Goal: Contribute content

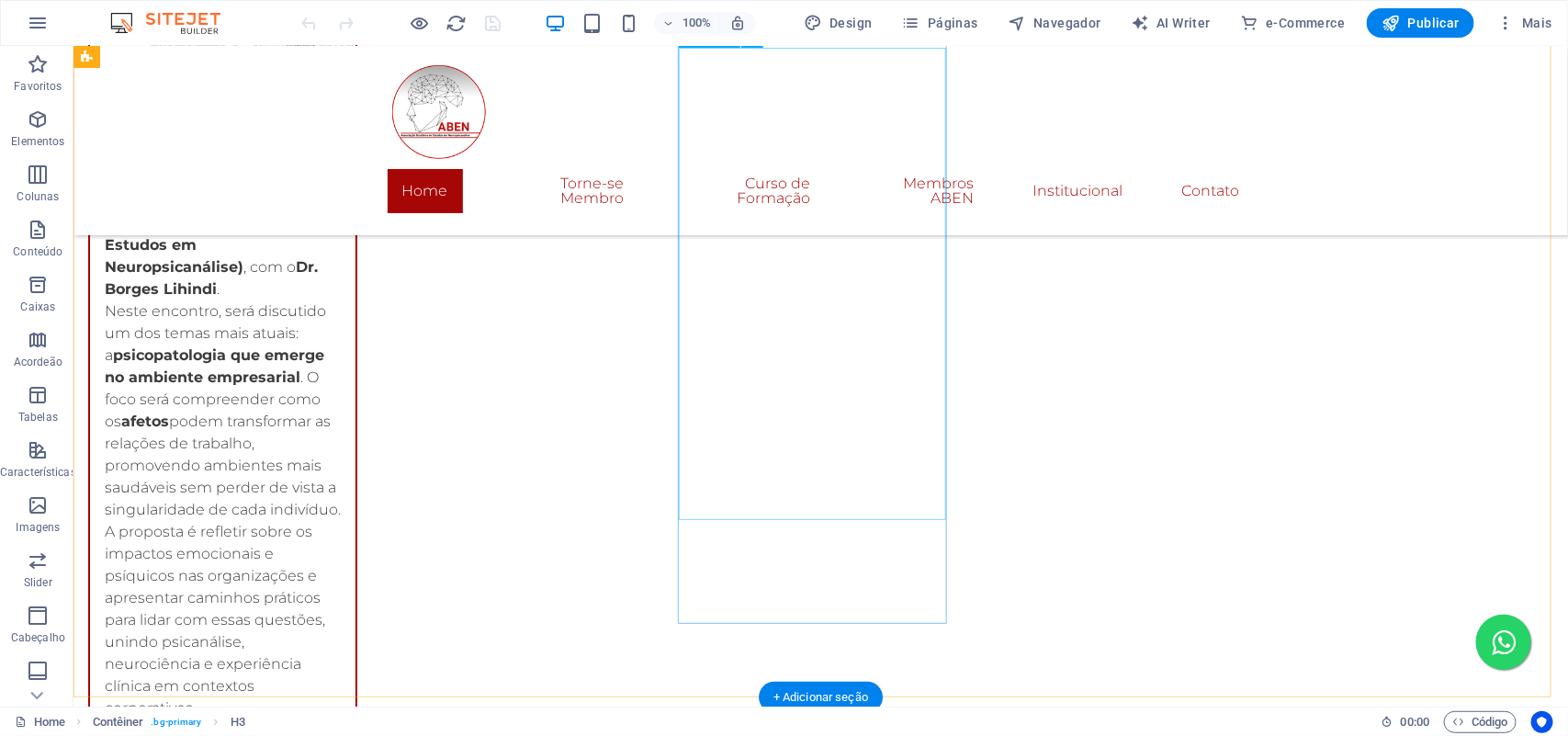
scroll to position [2953, 0]
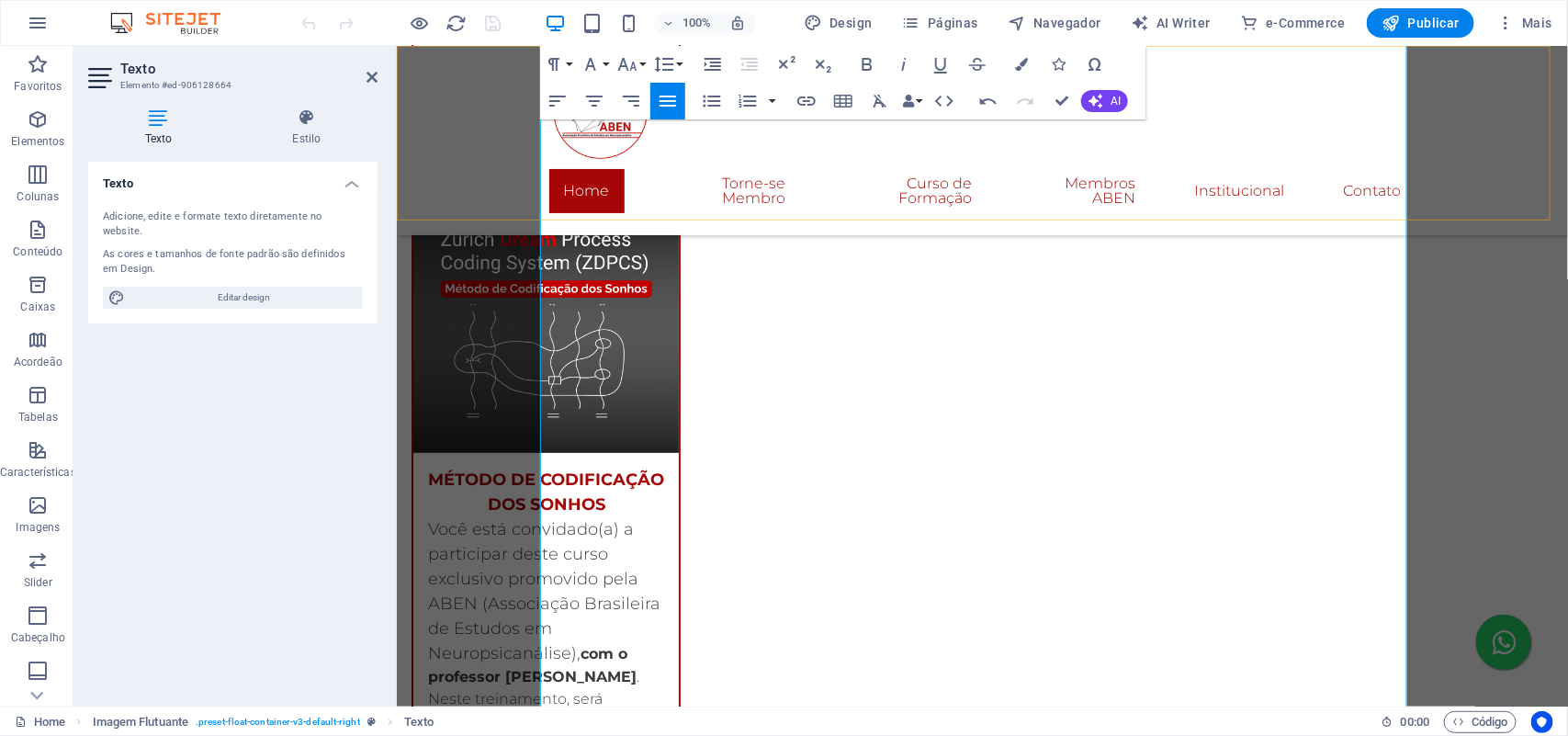
scroll to position [3182, 0]
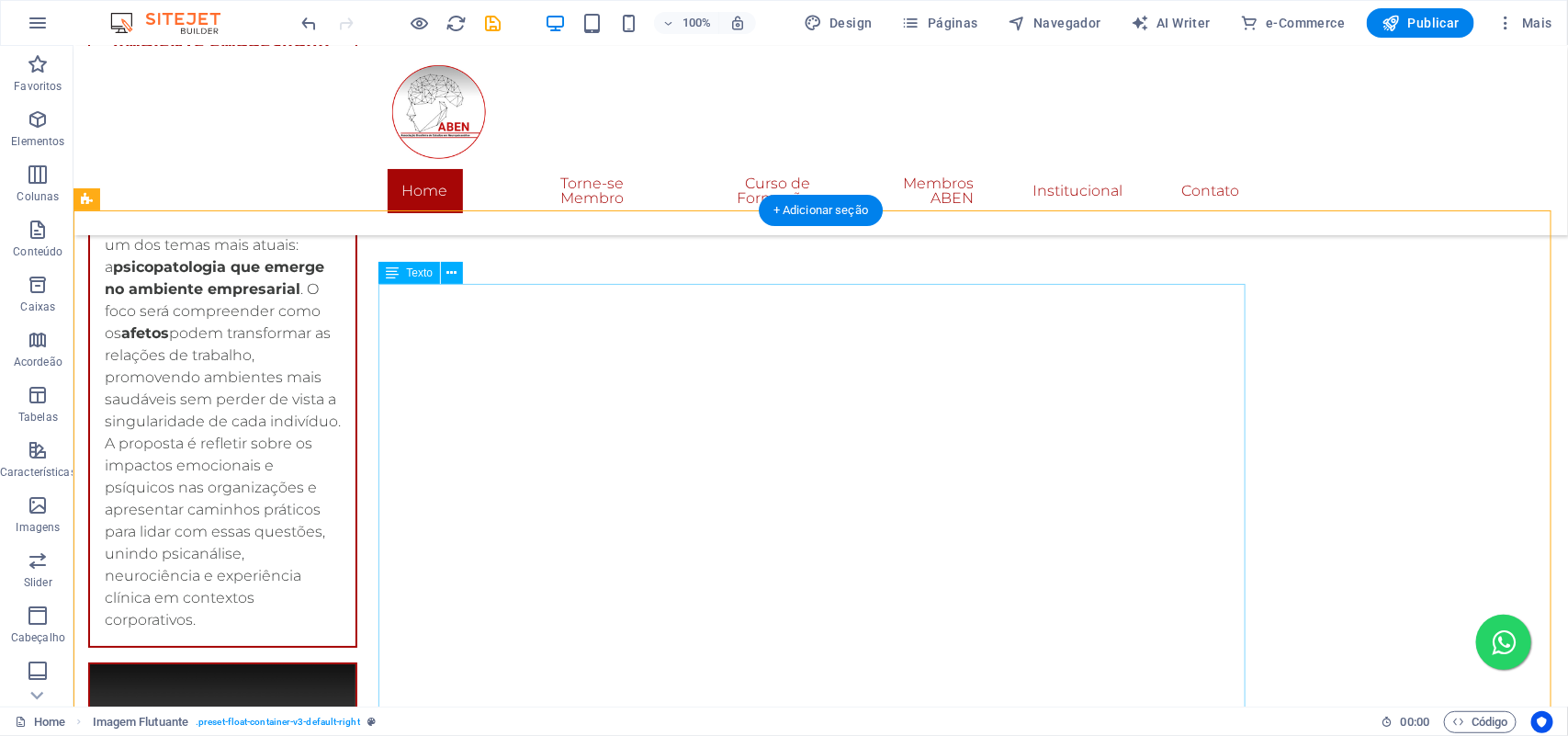
scroll to position [2723, 0]
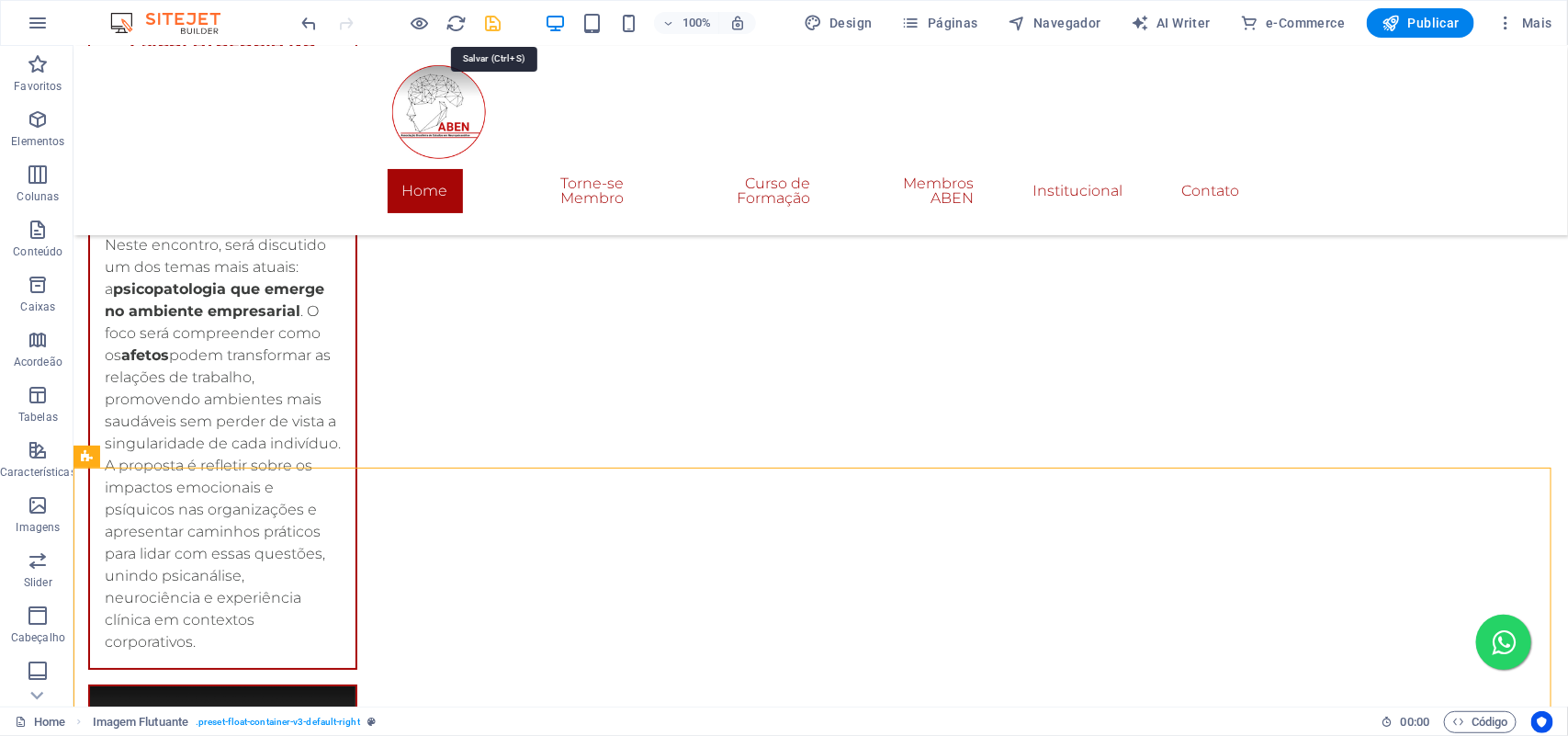
click at [493, 18] on icon "save" at bounding box center [494, 24] width 21 height 21
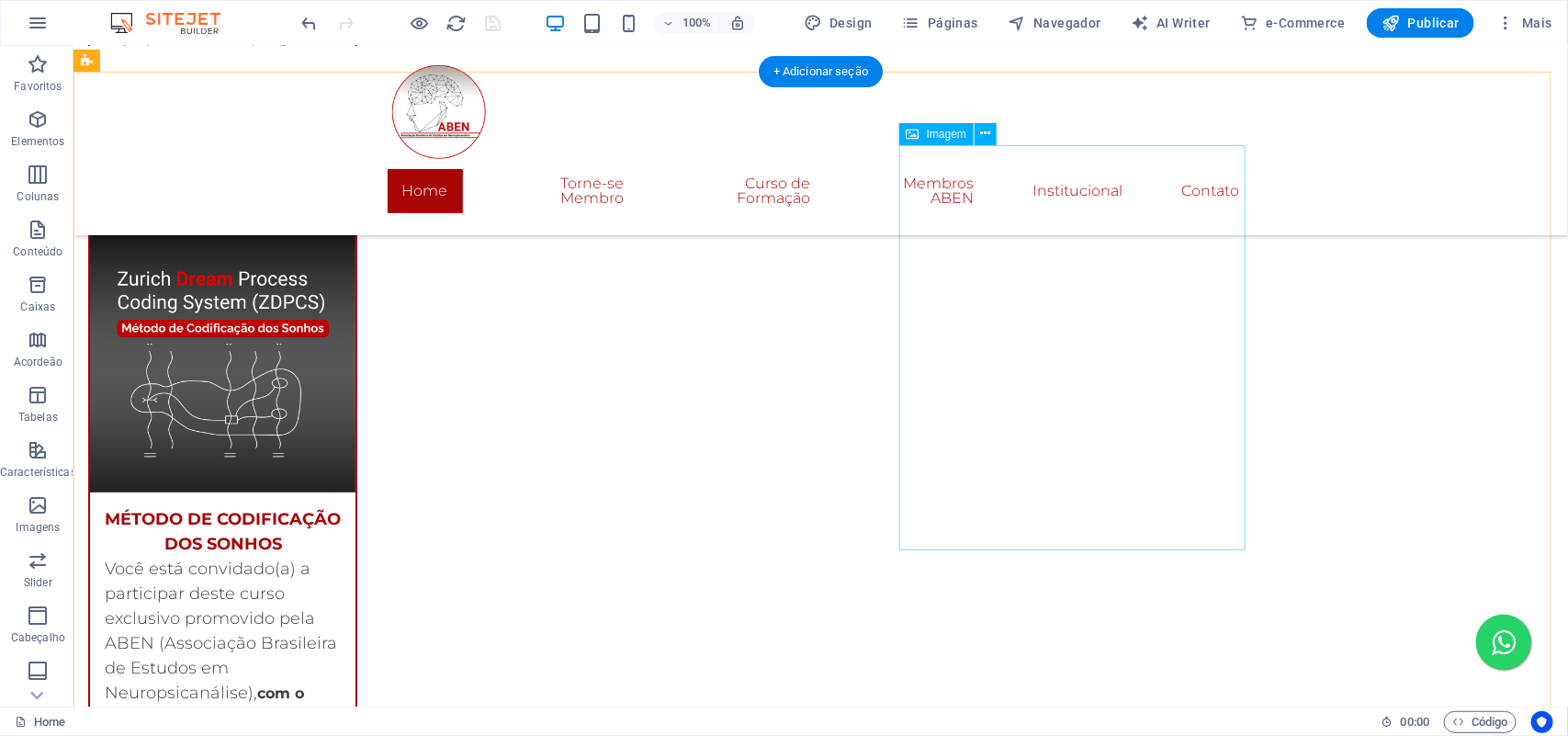
scroll to position [2953, 0]
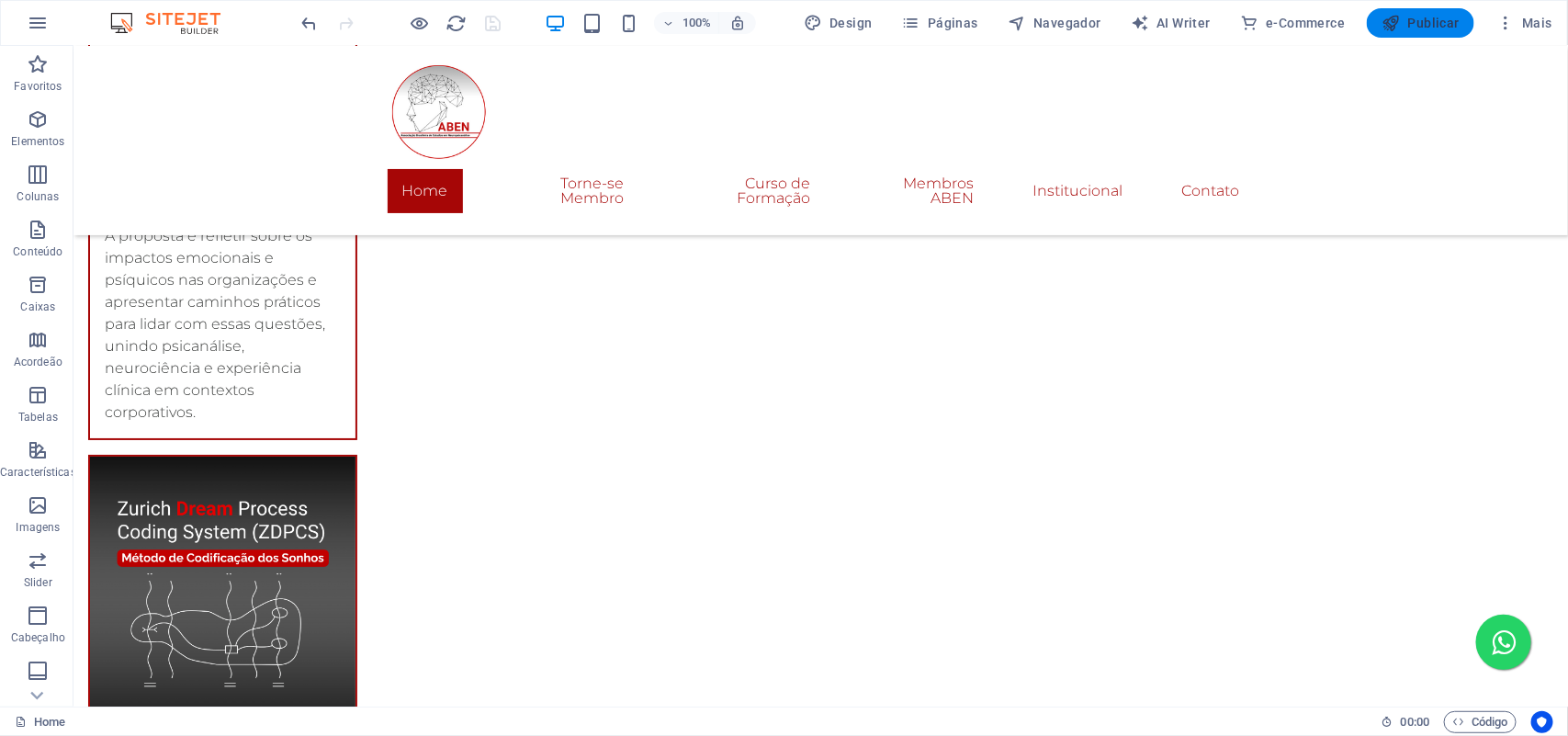
click at [1434, 23] on span "Publicar" at bounding box center [1420, 23] width 78 height 18
